Goal: Obtain resource: Download file/media

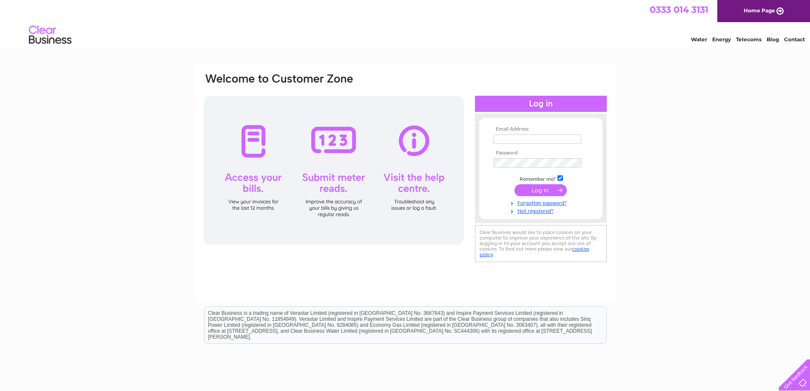
type input "info@bailliesmarquees.co.uk"
click at [529, 190] on input "submit" at bounding box center [541, 190] width 52 height 12
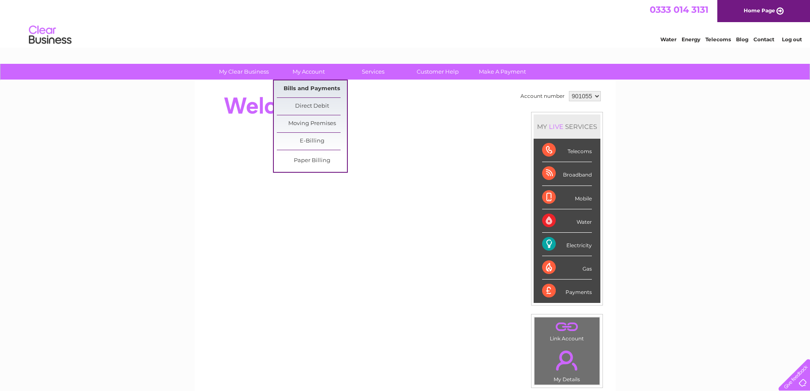
click at [309, 85] on link "Bills and Payments" at bounding box center [312, 88] width 70 height 17
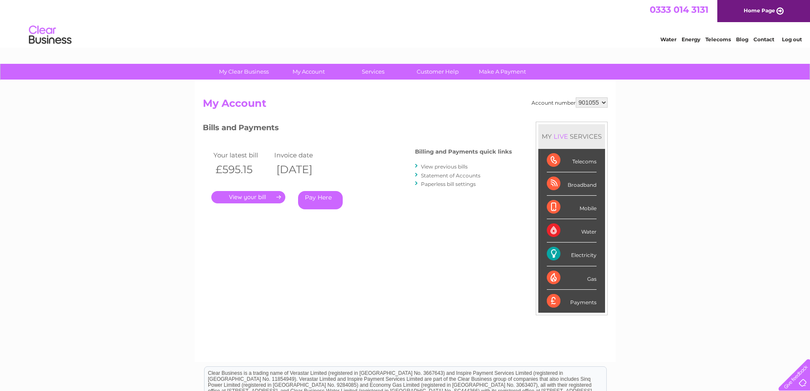
click at [438, 168] on link "View previous bills" at bounding box center [444, 166] width 47 height 6
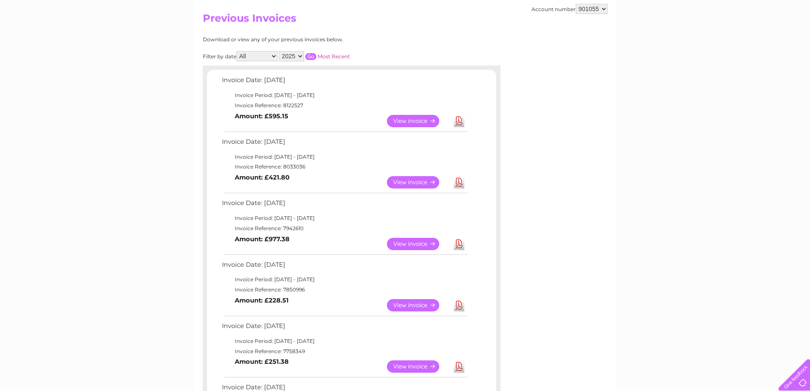
scroll to position [43, 0]
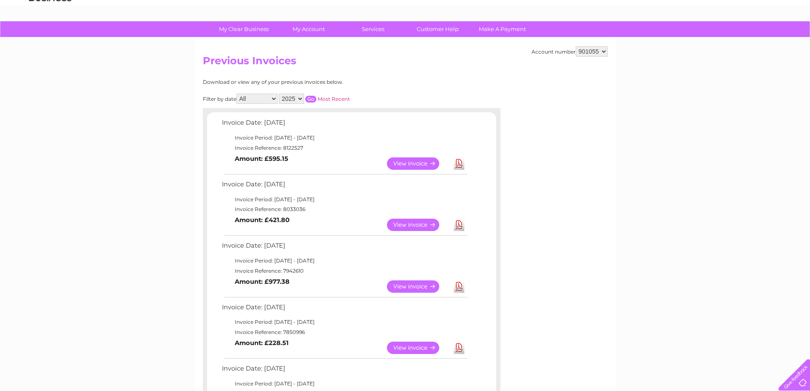
click at [419, 226] on link "View" at bounding box center [418, 225] width 63 height 12
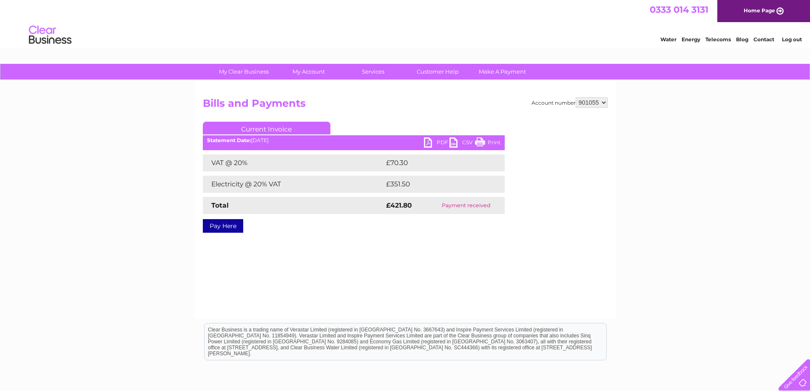
click at [434, 145] on link "PDF" at bounding box center [437, 143] width 26 height 12
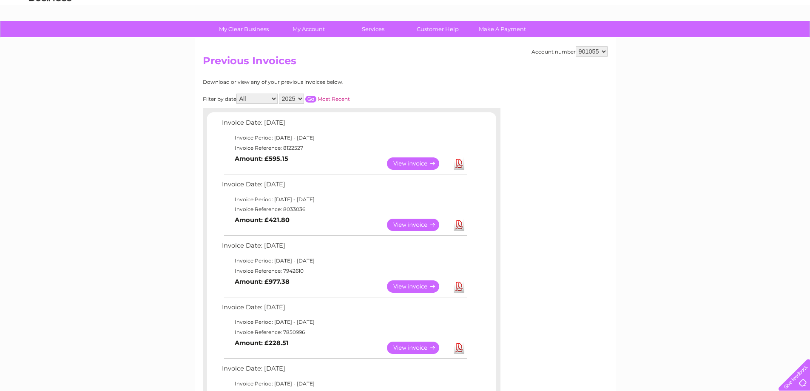
click at [426, 166] on link "View" at bounding box center [418, 163] width 63 height 12
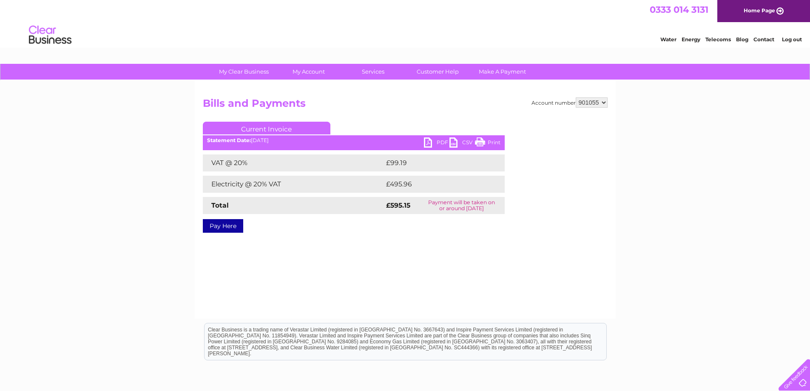
click at [434, 145] on link "PDF" at bounding box center [437, 143] width 26 height 12
